Goal: Browse casually: Explore the website without a specific task or goal

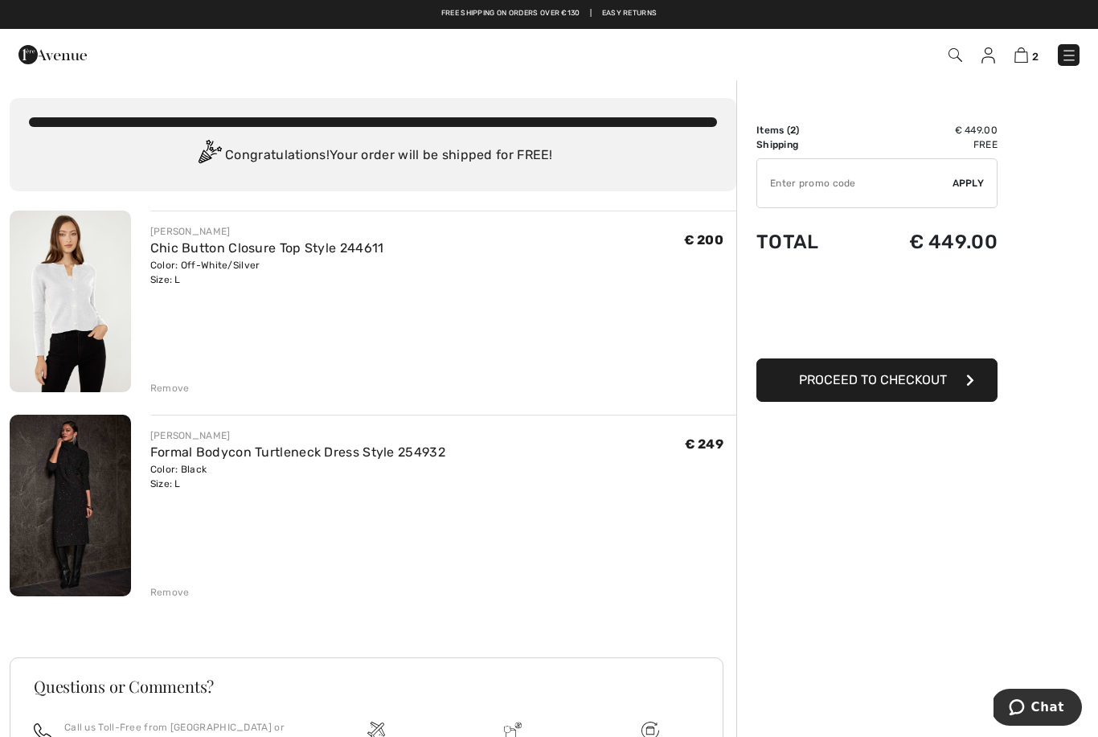
click at [76, 317] on img at bounding box center [70, 302] width 121 height 182
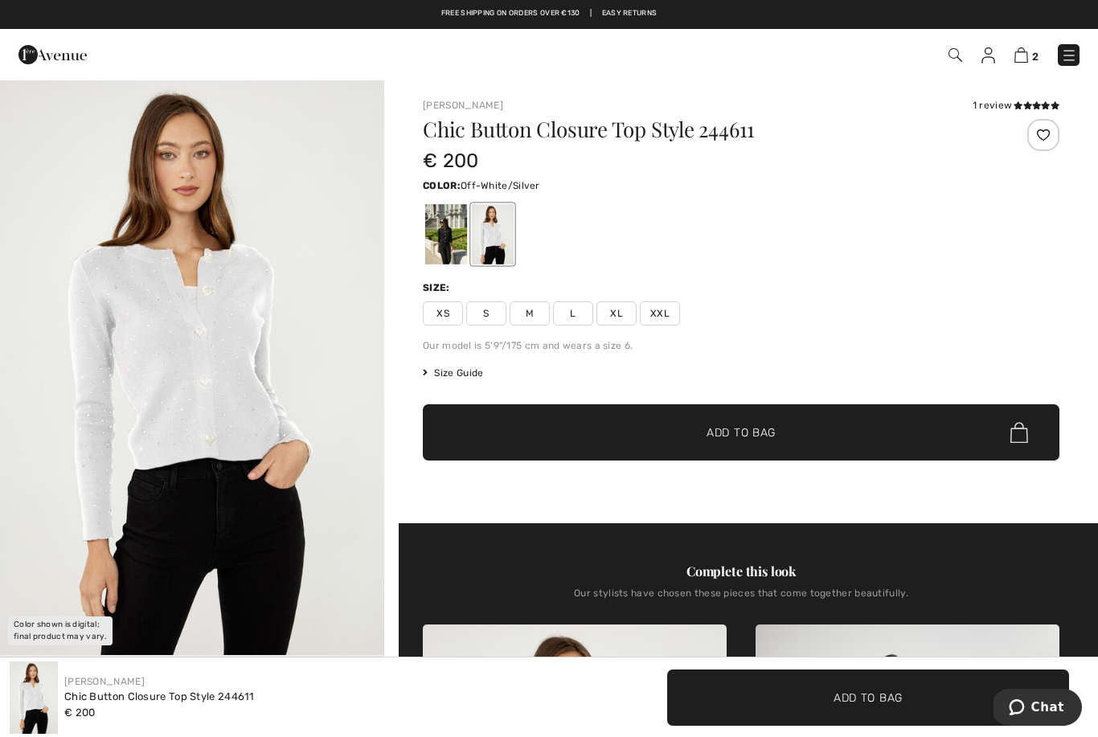
click at [484, 236] on div at bounding box center [493, 234] width 42 height 60
click at [227, 399] on img "1 / 1" at bounding box center [192, 367] width 384 height 576
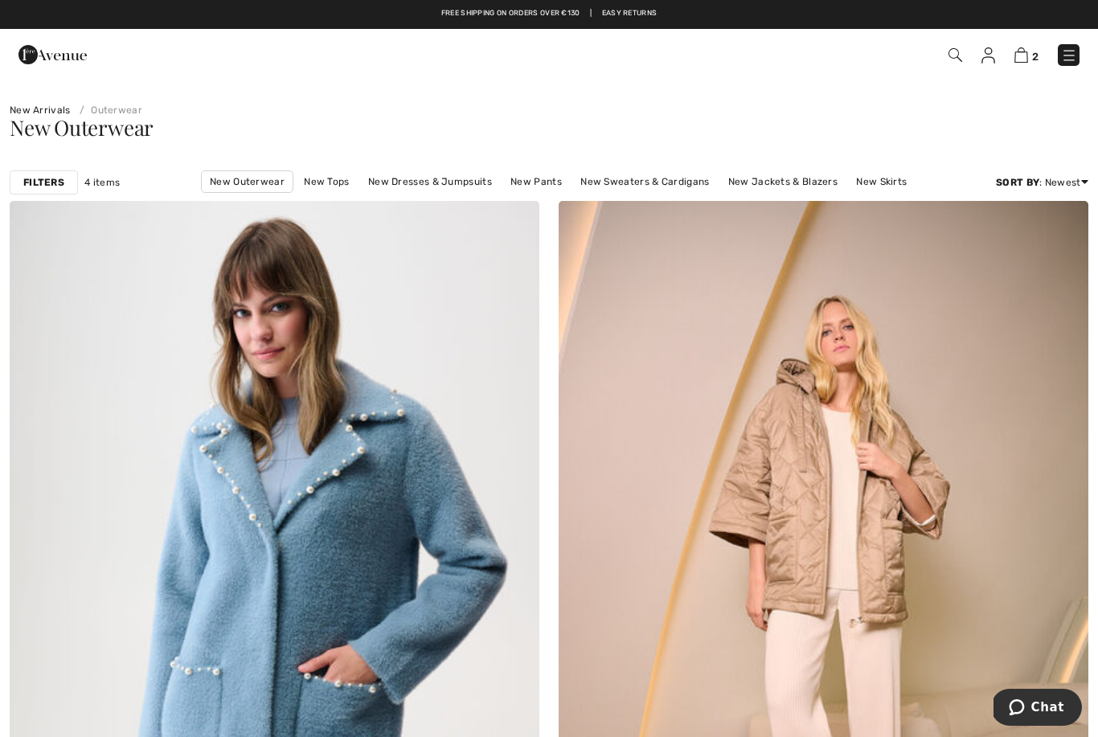
click at [265, 186] on link "New Outerwear" at bounding box center [247, 181] width 92 height 23
click at [343, 177] on link "New Tops" at bounding box center [326, 181] width 61 height 21
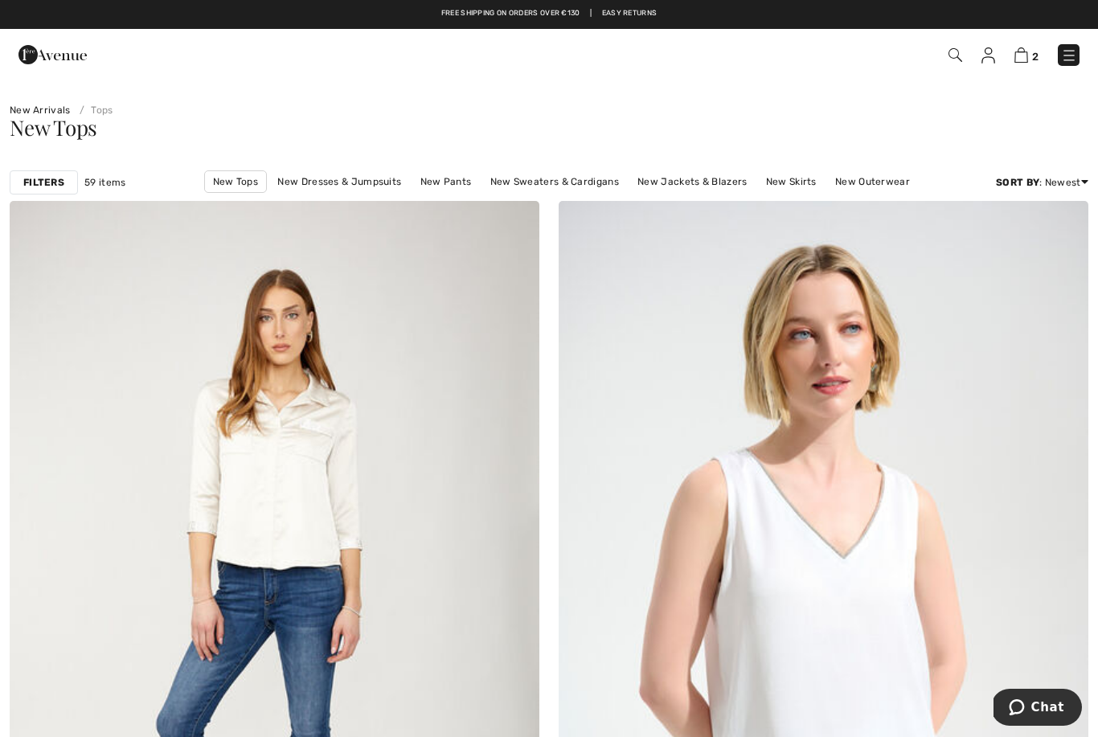
click at [367, 178] on link "New Dresses & Jumpsuits" at bounding box center [339, 181] width 140 height 21
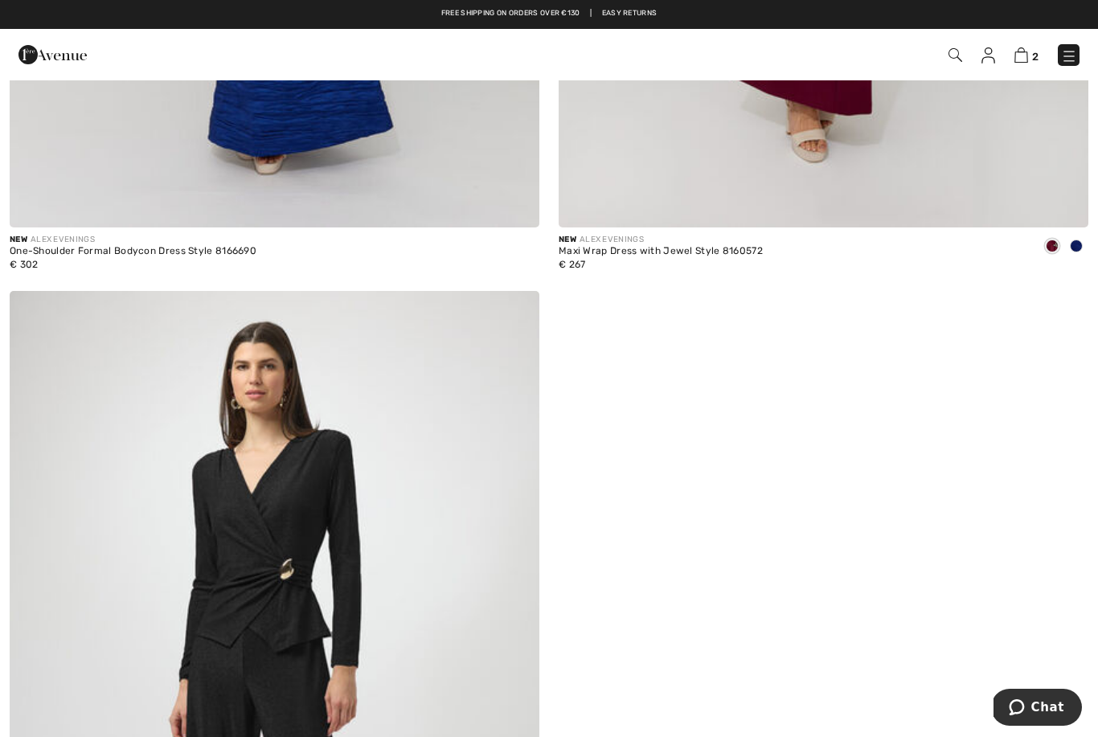
scroll to position [14011, 0]
